Goal: Task Accomplishment & Management: Complete application form

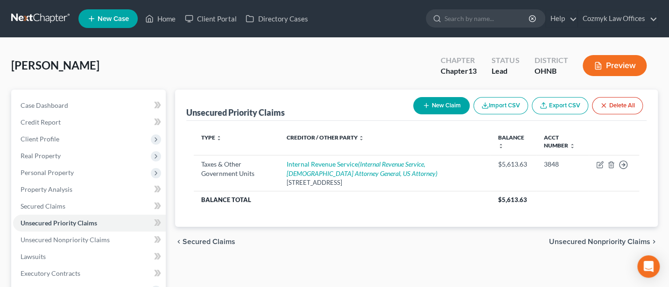
click at [7, 102] on div "Case Dashboard Payments Invoices Payments Payments Credit Report Client Profile" at bounding box center [89, 284] width 164 height 388
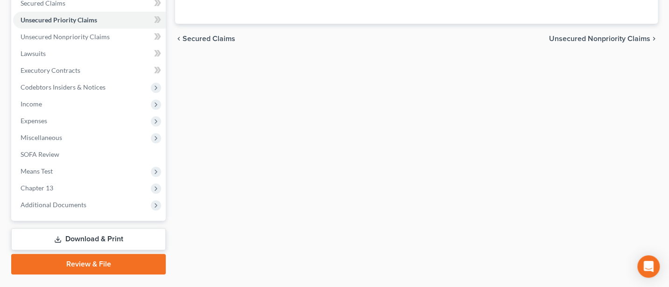
scroll to position [225, 0]
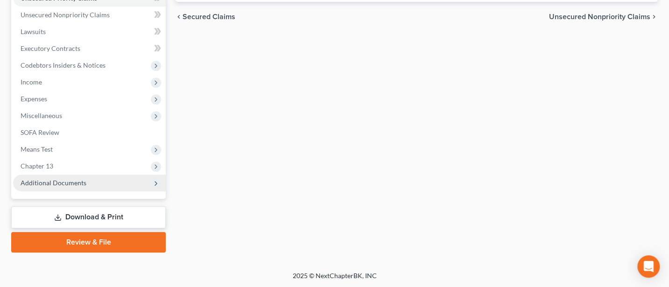
click at [47, 178] on span "Additional Documents" at bounding box center [89, 183] width 153 height 17
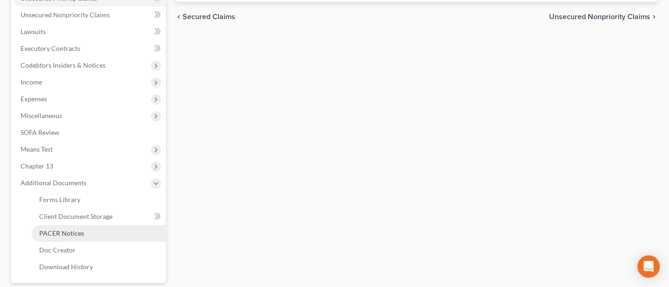
click at [64, 230] on span "PACER Notices" at bounding box center [61, 233] width 45 height 8
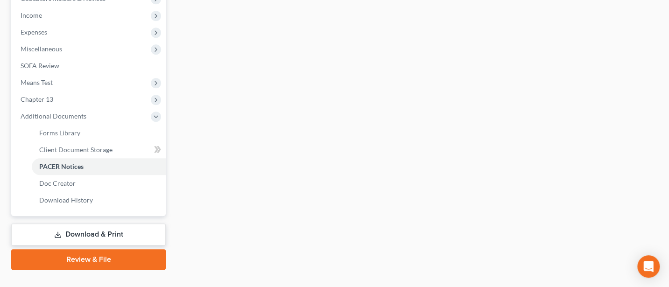
scroll to position [309, 0]
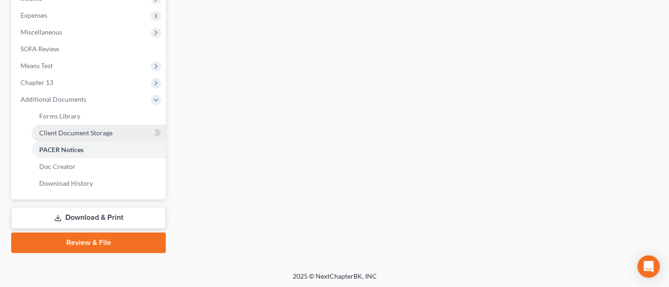
click at [64, 135] on span "Client Document Storage" at bounding box center [75, 133] width 73 height 8
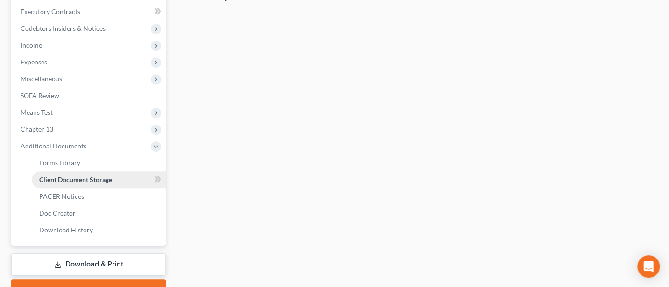
select select "5"
select select "22"
select select "20"
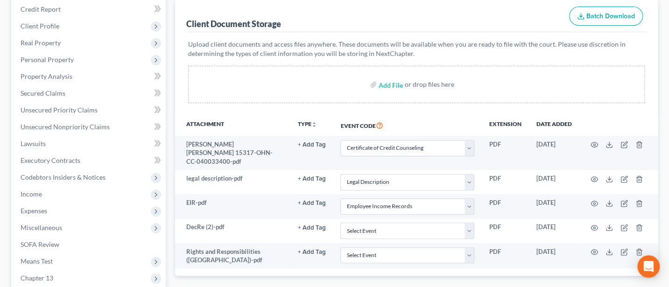
scroll to position [124, 0]
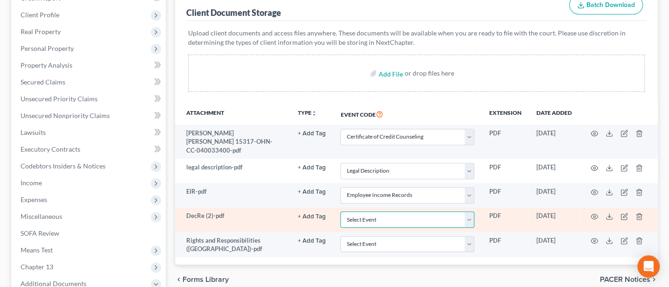
click at [470, 212] on select "Select Event 20 Largest Unsecured Creditors Amended List of Creditors (Fee) Ame…" at bounding box center [408, 220] width 134 height 16
select select "16"
click at [341, 212] on select "Select Event 20 Largest Unsecured Creditors Amended List of Creditors (Fee) Ame…" at bounding box center [408, 220] width 134 height 16
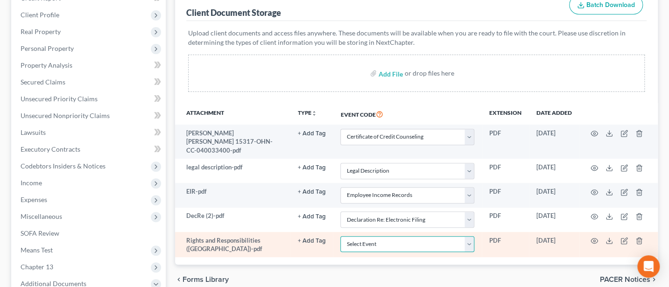
click at [471, 236] on select "Select Event 20 Largest Unsecured Creditors Amended List of Creditors (Fee) Ame…" at bounding box center [408, 244] width 134 height 16
select select "26"
click at [341, 236] on select "Select Event 20 Largest Unsecured Creditors Amended List of Creditors (Fee) Ame…" at bounding box center [408, 244] width 134 height 16
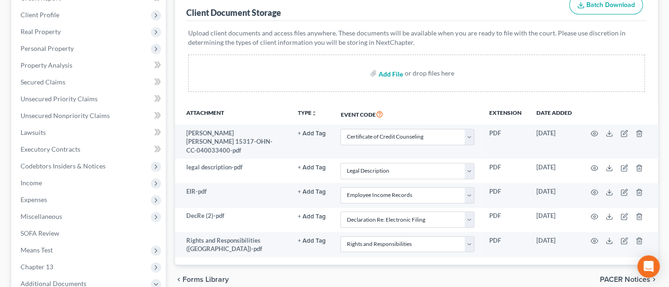
click at [392, 71] on input "file" at bounding box center [390, 73] width 22 height 17
type input "C:\fakepath\Original Plan.pdf"
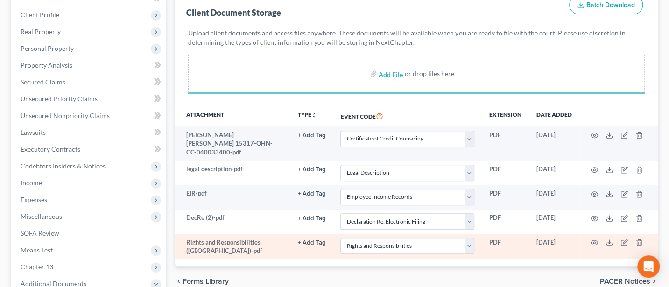
select select "5"
select select "22"
select select "20"
select select "16"
select select "26"
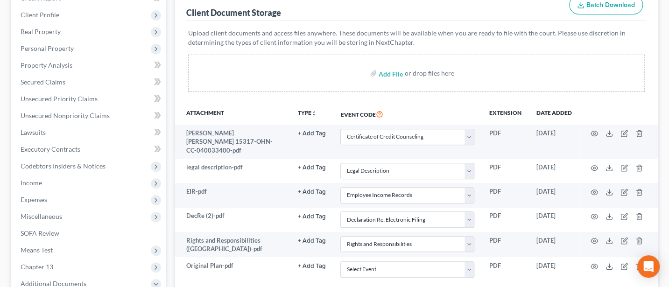
scroll to position [249, 0]
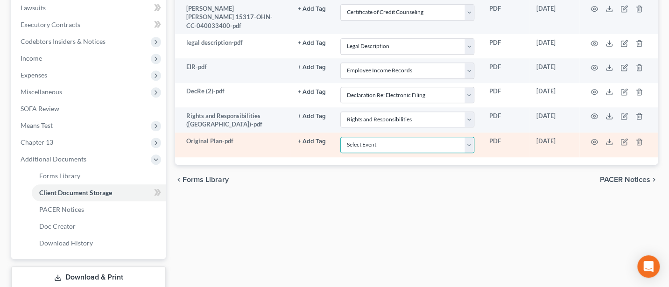
click at [470, 137] on select "Select Event 20 Largest Unsecured Creditors Amended List of Creditors (Fee) Ame…" at bounding box center [408, 145] width 134 height 16
select select "11"
click at [341, 137] on select "Select Event 20 Largest Unsecured Creditors Amended List of Creditors (Fee) Ame…" at bounding box center [408, 145] width 134 height 16
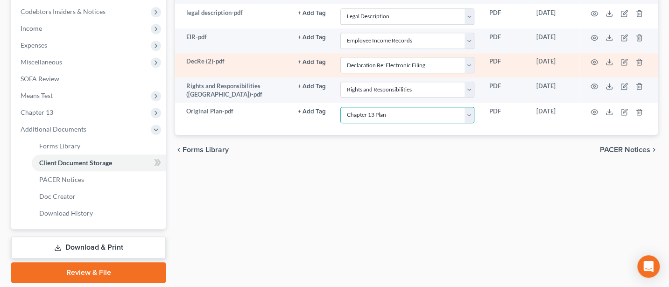
scroll to position [309, 0]
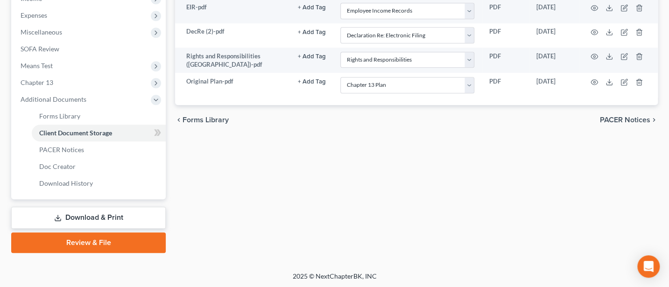
click at [627, 116] on span "PACER Notices" at bounding box center [625, 119] width 50 height 7
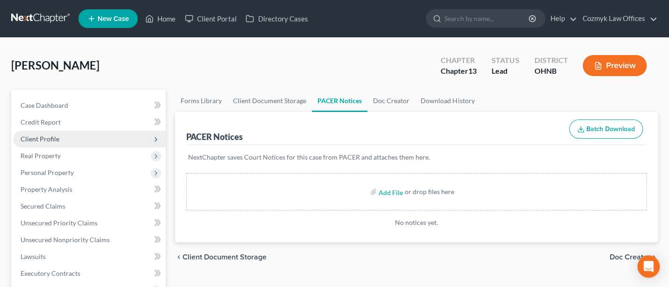
click at [40, 135] on span "Client Profile" at bounding box center [40, 139] width 39 height 8
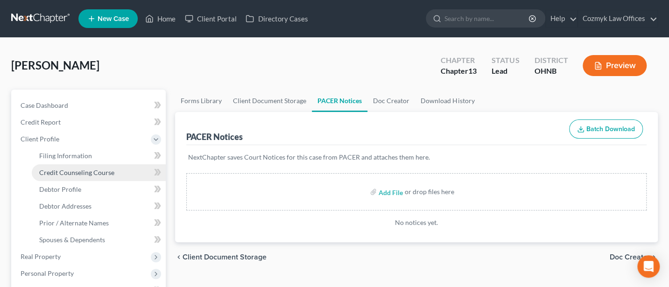
click at [65, 173] on span "Credit Counseling Course" at bounding box center [76, 173] width 75 height 8
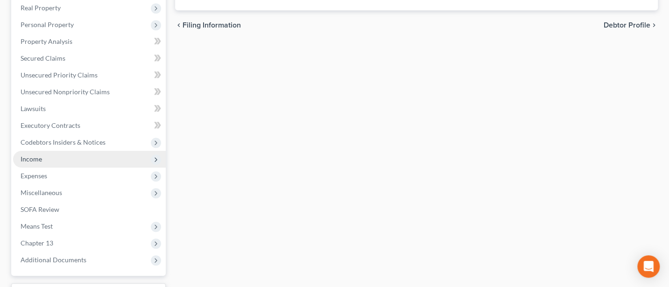
scroll to position [326, 0]
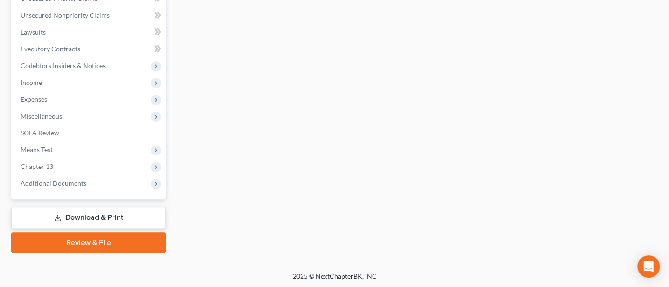
click at [92, 245] on link "Review & File" at bounding box center [88, 243] width 155 height 21
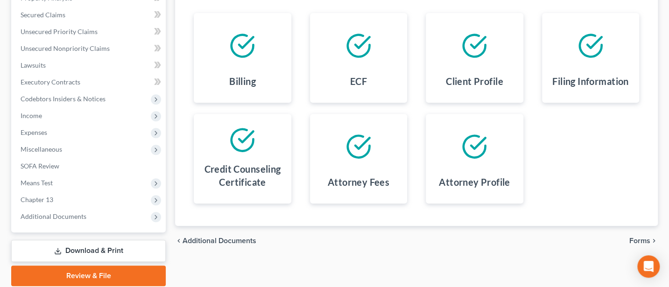
scroll to position [225, 0]
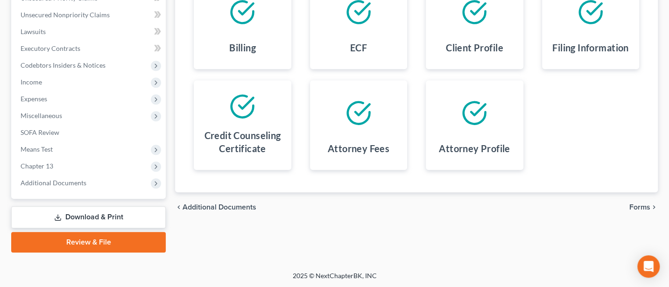
click at [640, 204] on span "Forms" at bounding box center [640, 207] width 21 height 7
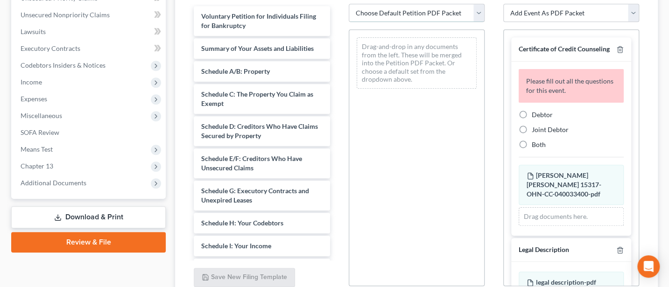
click at [389, 11] on select "Choose Default Petition PDF Packet Complete Bankruptcy Petition (all forms and …" at bounding box center [417, 13] width 136 height 19
select select "0"
click at [349, 4] on select "Choose Default Petition PDF Packet Complete Bankruptcy Petition (all forms and …" at bounding box center [417, 13] width 136 height 19
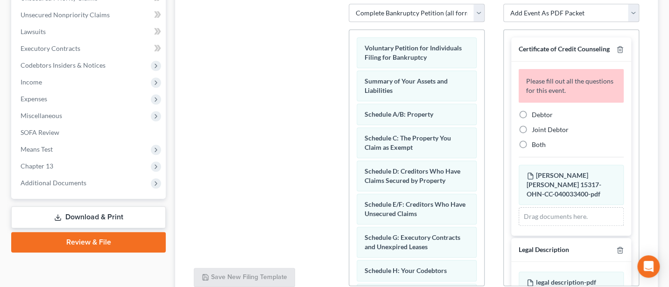
click at [532, 120] on label "Debtor" at bounding box center [542, 114] width 21 height 9
click at [536, 116] on input "Debtor" at bounding box center [539, 113] width 6 height 6
radio input "true"
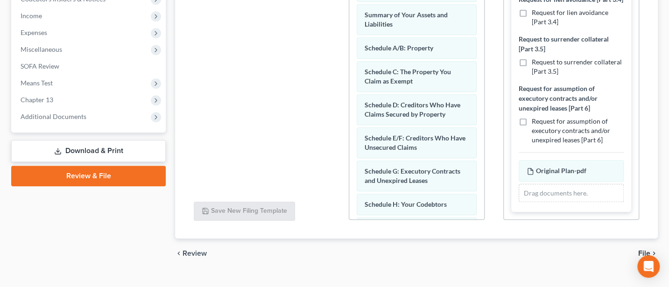
scroll to position [307, 0]
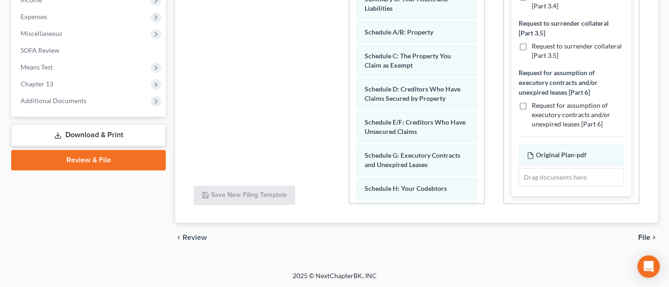
click at [651, 237] on icon "chevron_right" at bounding box center [654, 237] width 7 height 7
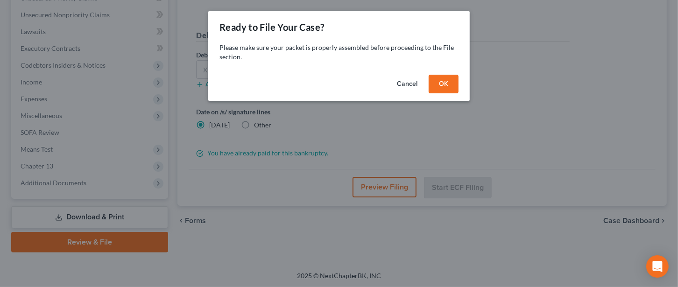
click at [453, 90] on button "OK" at bounding box center [444, 84] width 30 height 19
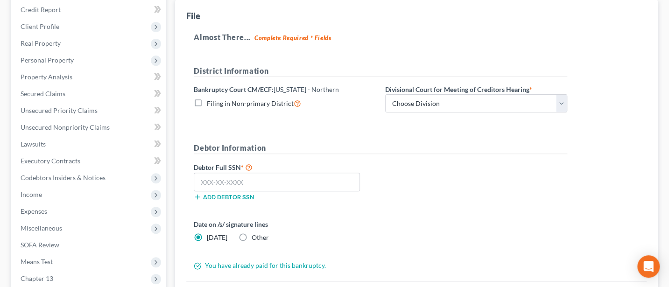
scroll to position [100, 0]
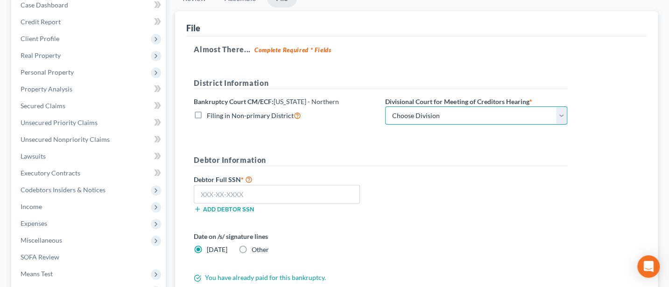
click at [474, 114] on select "Choose Division Akron [GEOGRAPHIC_DATA] [GEOGRAPHIC_DATA] [GEOGRAPHIC_DATA] [GE…" at bounding box center [476, 116] width 182 height 19
select select "2"
click at [385, 107] on select "Choose Division Akron [GEOGRAPHIC_DATA] [GEOGRAPHIC_DATA] [GEOGRAPHIC_DATA] [GE…" at bounding box center [476, 116] width 182 height 19
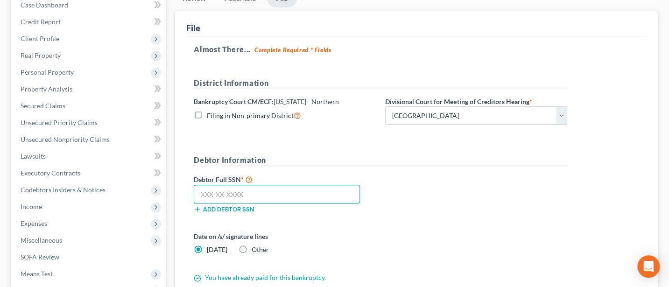
drag, startPoint x: 218, startPoint y: 192, endPoint x: 225, endPoint y: 190, distance: 7.8
click at [217, 192] on input "text" at bounding box center [277, 194] width 166 height 19
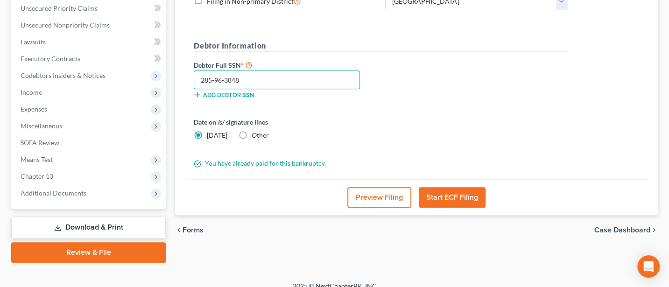
scroll to position [225, 0]
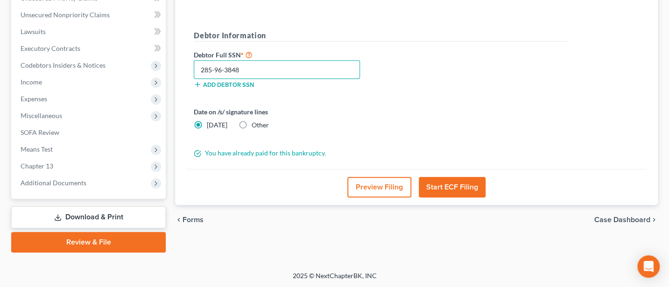
type input "285-96-3848"
click at [469, 184] on button "Start ECF Filing" at bounding box center [452, 187] width 67 height 21
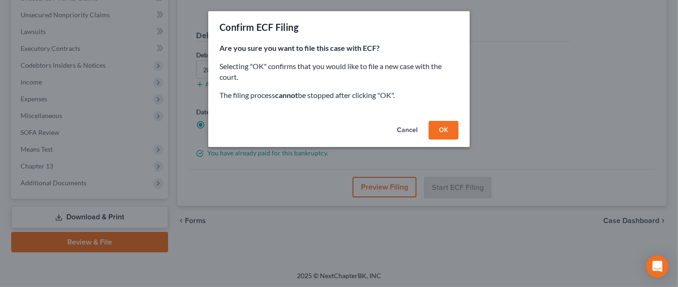
click at [444, 128] on button "OK" at bounding box center [444, 130] width 30 height 19
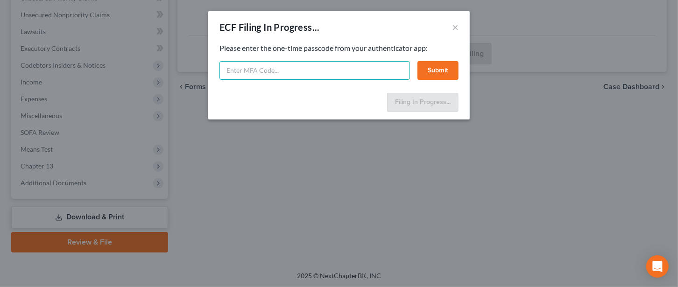
click at [363, 63] on input "text" at bounding box center [315, 70] width 191 height 19
type input "793922"
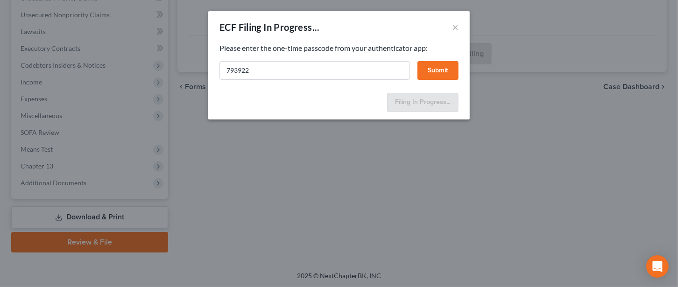
click at [440, 68] on button "Submit" at bounding box center [438, 70] width 41 height 19
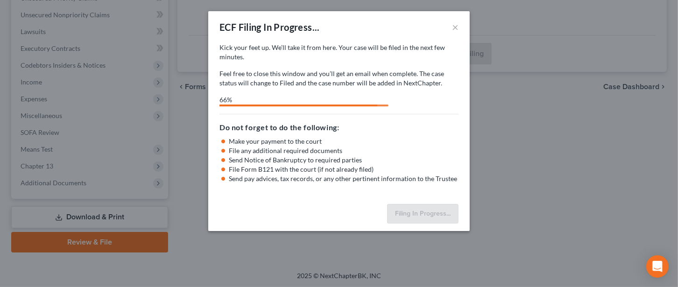
select select "2"
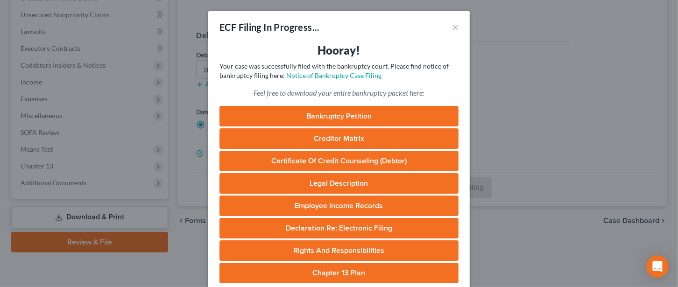
click at [338, 114] on link "Bankruptcy Petition" at bounding box center [339, 116] width 239 height 21
click at [452, 28] on button "×" at bounding box center [455, 26] width 7 height 11
